Goal: Navigation & Orientation: Find specific page/section

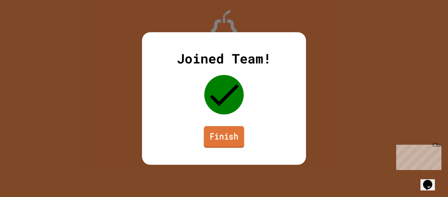
click at [232, 134] on link "Finish" at bounding box center [224, 137] width 40 height 22
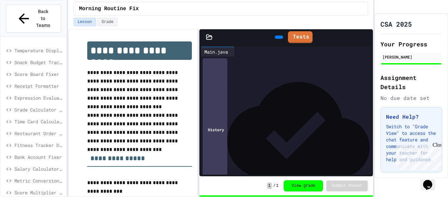
scroll to position [157, 0]
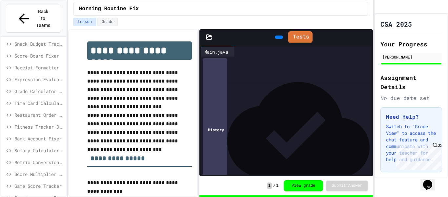
click at [40, 111] on span "Restaurant Order System" at bounding box center [38, 114] width 49 height 7
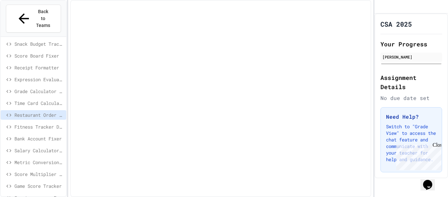
scroll to position [151, 0]
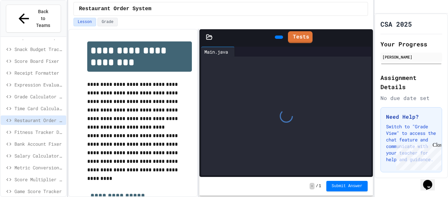
click at [38, 93] on span "Grade Calculator Pro" at bounding box center [38, 96] width 49 height 7
